Goal: Task Accomplishment & Management: Use online tool/utility

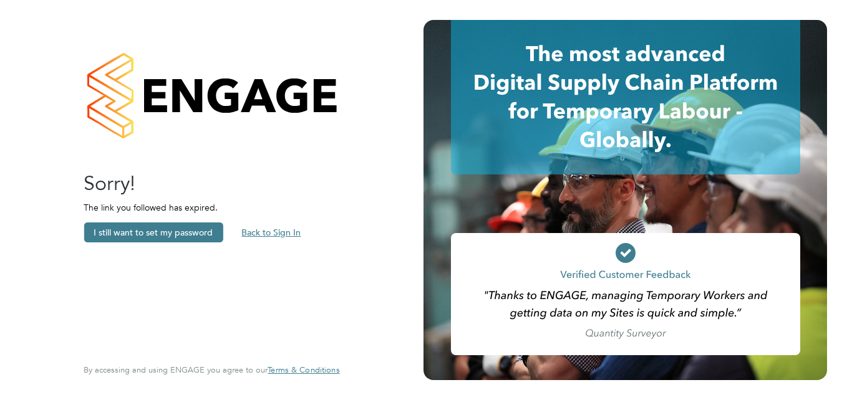
click at [271, 233] on button "Back to Sign In" at bounding box center [270, 233] width 79 height 20
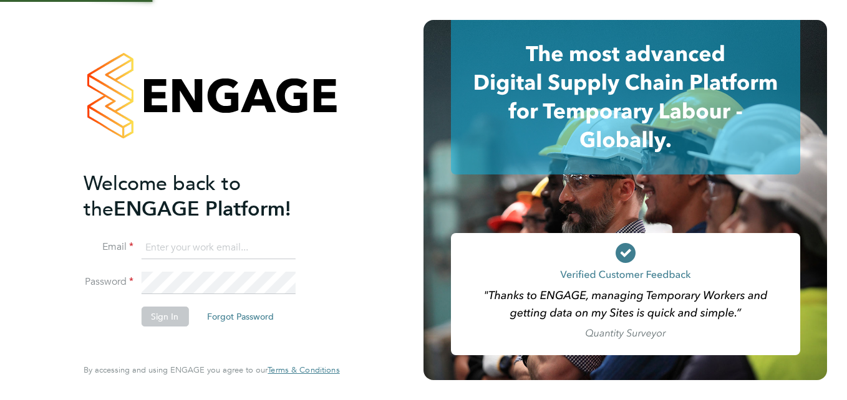
type input "joseph@educationmattersgroup.co.uk"
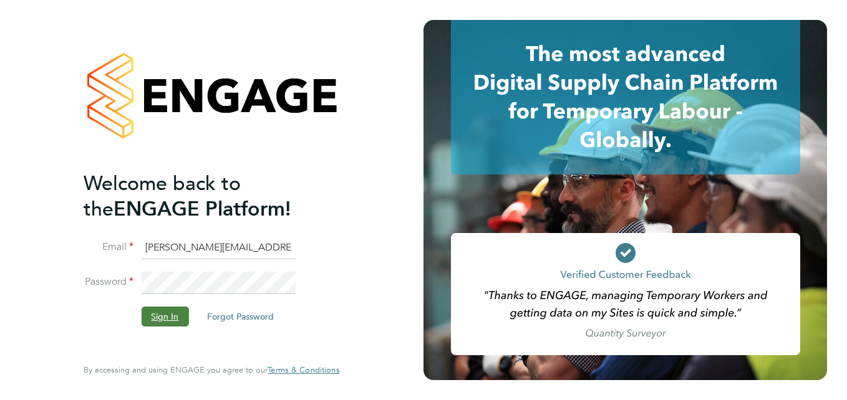
click at [167, 309] on button "Sign In" at bounding box center [164, 317] width 47 height 20
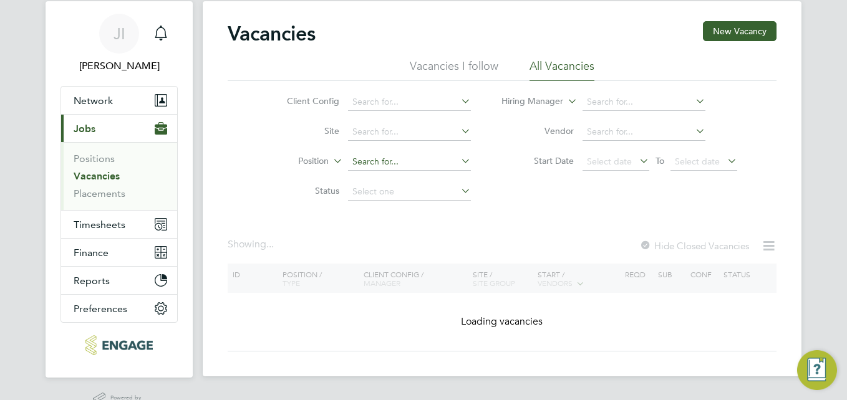
scroll to position [65, 0]
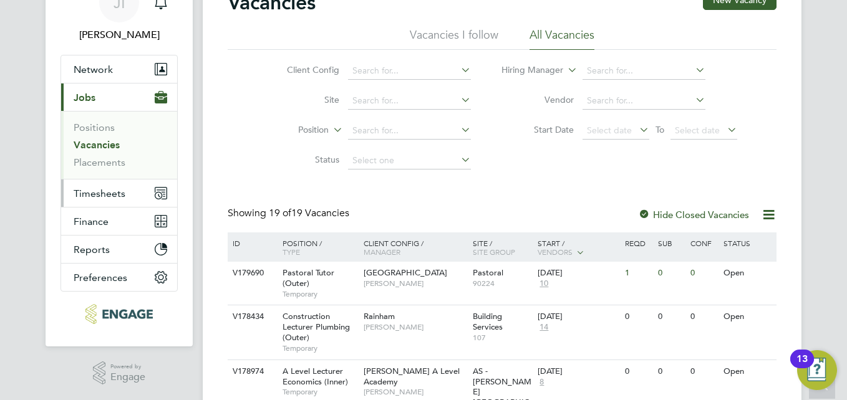
click at [102, 194] on span "Timesheets" at bounding box center [100, 194] width 52 height 12
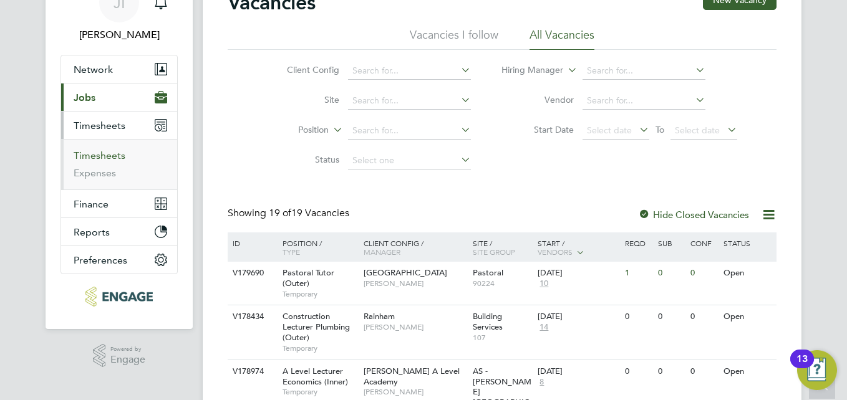
click at [108, 157] on link "Timesheets" at bounding box center [100, 156] width 52 height 12
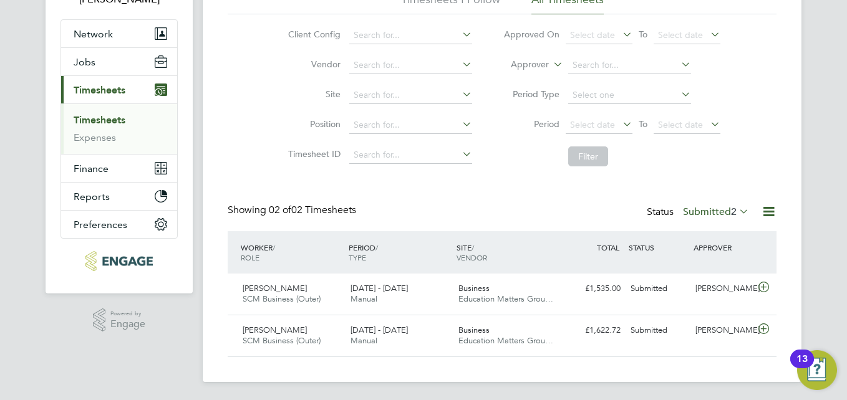
scroll to position [102, 0]
